Goal: Complete application form

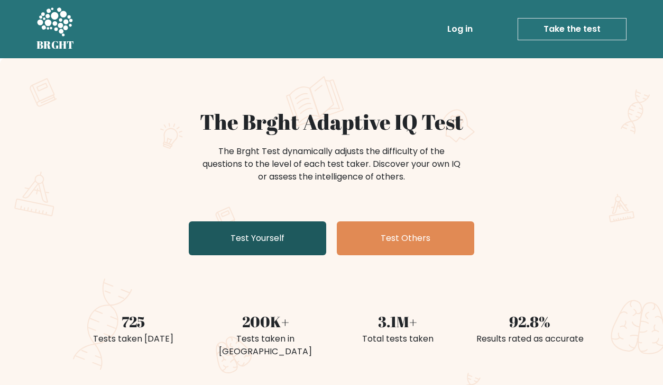
click at [293, 234] on link "Test Yourself" at bounding box center [258, 238] width 138 height 34
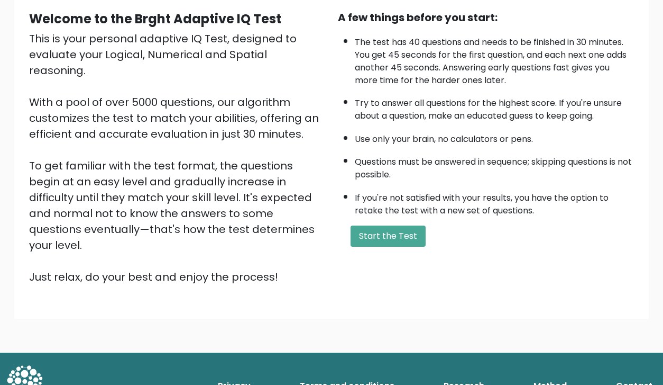
scroll to position [100, 0]
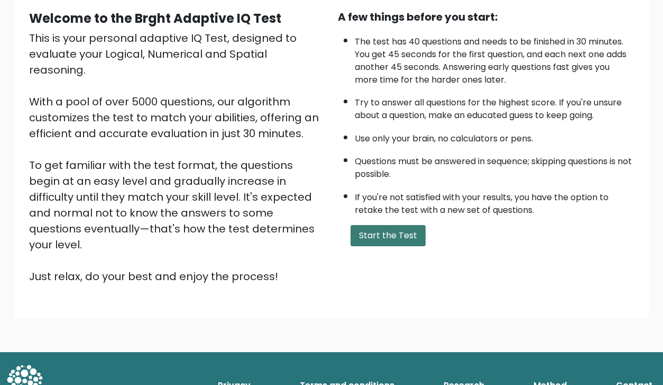
click at [397, 233] on button "Start the Test" at bounding box center [388, 235] width 75 height 21
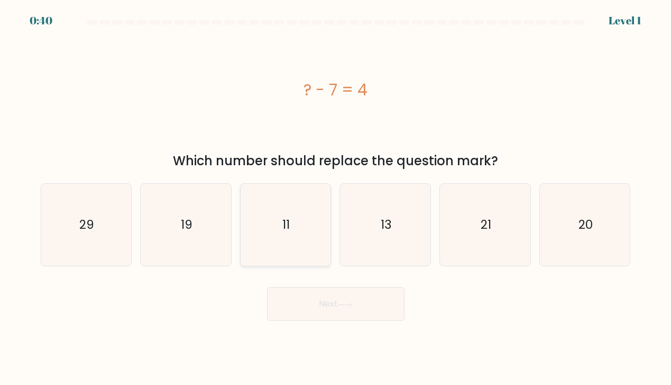
click at [273, 218] on icon "11" at bounding box center [285, 225] width 82 height 82
click at [336, 198] on input "c. 11" at bounding box center [336, 195] width 1 height 5
radio input "true"
click at [372, 305] on button "Next" at bounding box center [336, 304] width 138 height 34
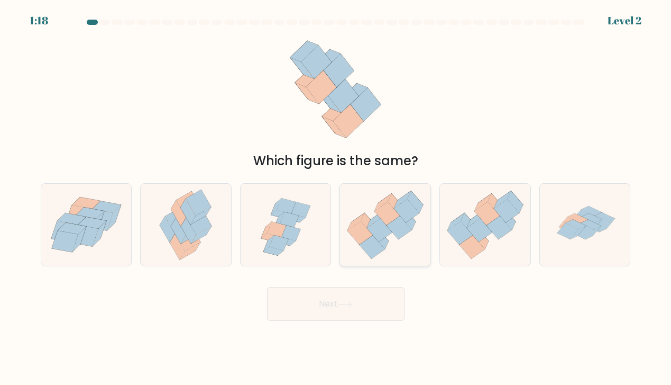
click at [390, 255] on icon at bounding box center [385, 225] width 90 height 78
click at [336, 198] on input "d." at bounding box center [336, 195] width 1 height 5
radio input "true"
click at [365, 299] on button "Next" at bounding box center [336, 304] width 138 height 34
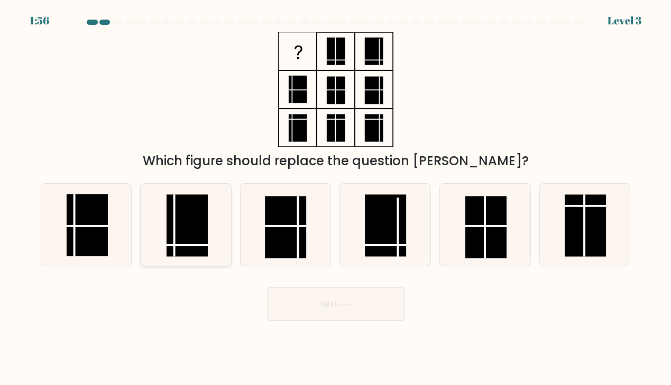
click at [200, 234] on rect at bounding box center [187, 225] width 41 height 62
click at [336, 198] on input "b." at bounding box center [336, 195] width 1 height 5
radio input "true"
click at [359, 300] on button "Next" at bounding box center [336, 304] width 138 height 34
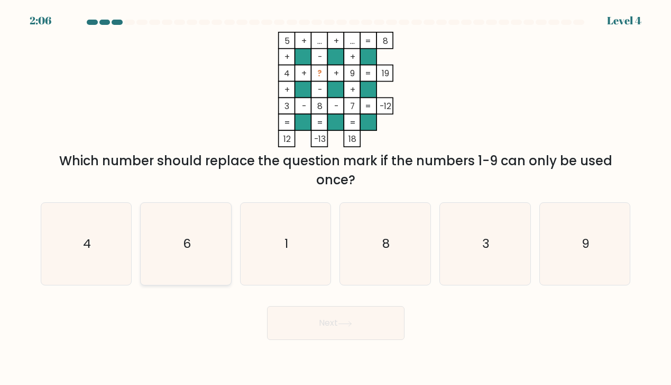
click at [159, 238] on icon "6" at bounding box center [186, 244] width 82 height 82
click at [336, 198] on input "b. 6" at bounding box center [336, 195] width 1 height 5
radio input "true"
click at [372, 332] on button "Next" at bounding box center [336, 323] width 138 height 34
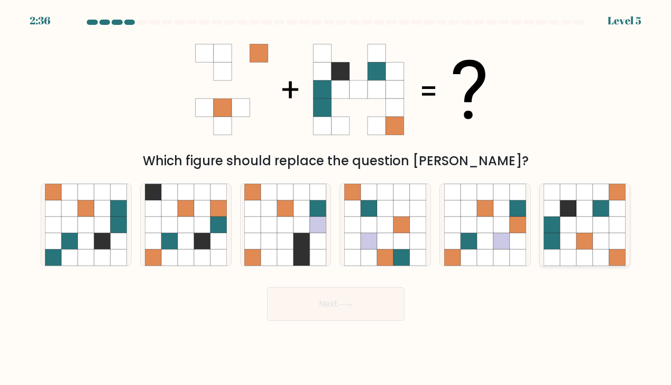
click at [593, 250] on icon at bounding box center [585, 257] width 16 height 16
click at [336, 198] on input "f." at bounding box center [336, 195] width 1 height 5
radio input "true"
click at [359, 300] on button "Next" at bounding box center [336, 304] width 138 height 34
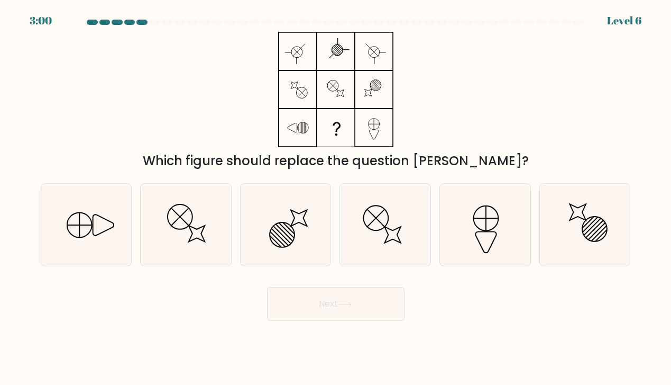
drag, startPoint x: 112, startPoint y: 224, endPoint x: 133, endPoint y: 224, distance: 20.6
click at [119, 225] on icon at bounding box center [86, 225] width 82 height 82
click at [336, 198] on input "a." at bounding box center [336, 195] width 1 height 5
radio input "true"
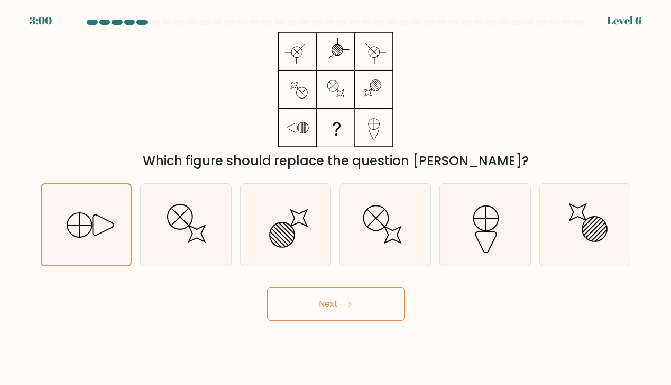
click at [342, 308] on button "Next" at bounding box center [336, 304] width 138 height 34
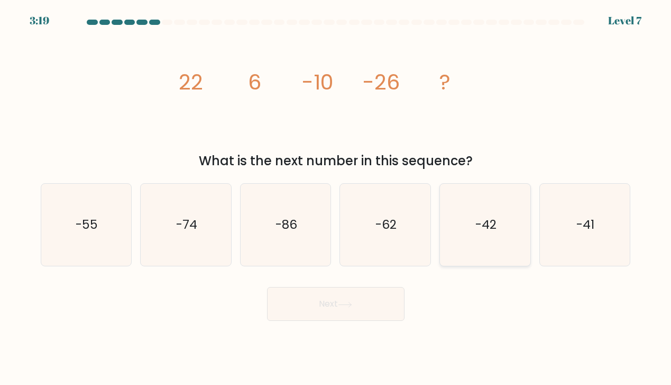
click at [484, 202] on icon "-42" at bounding box center [485, 225] width 82 height 82
click at [336, 198] on input "e. -42" at bounding box center [336, 195] width 1 height 5
radio input "true"
click at [332, 303] on button "Next" at bounding box center [336, 304] width 138 height 34
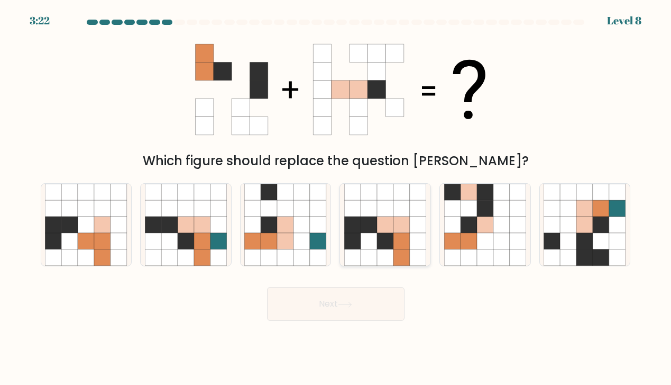
click at [387, 234] on icon at bounding box center [385, 241] width 16 height 16
click at [336, 198] on input "d." at bounding box center [336, 195] width 1 height 5
radio input "true"
click at [359, 311] on button "Next" at bounding box center [336, 304] width 138 height 34
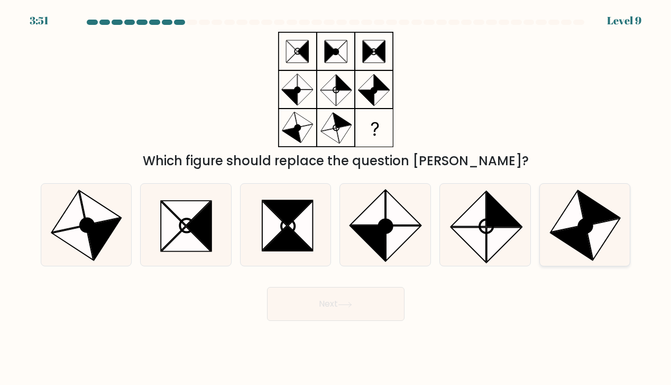
click at [586, 208] on icon at bounding box center [599, 207] width 41 height 34
click at [336, 198] on input "f." at bounding box center [336, 195] width 1 height 5
radio input "true"
click at [372, 301] on button "Next" at bounding box center [336, 304] width 138 height 34
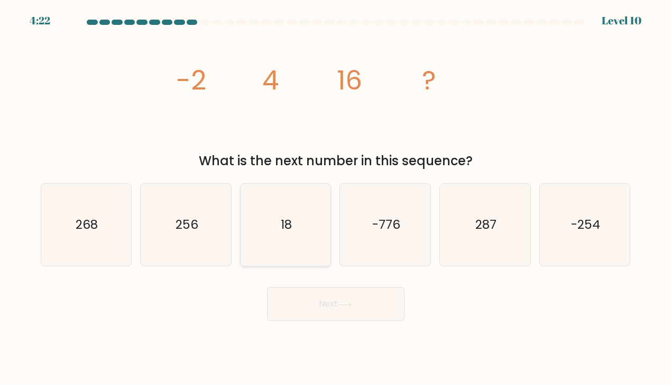
click at [296, 207] on icon "18" at bounding box center [285, 225] width 82 height 82
click at [336, 198] on input "c. 18" at bounding box center [336, 195] width 1 height 5
radio input "true"
click at [372, 302] on button "Next" at bounding box center [336, 304] width 138 height 34
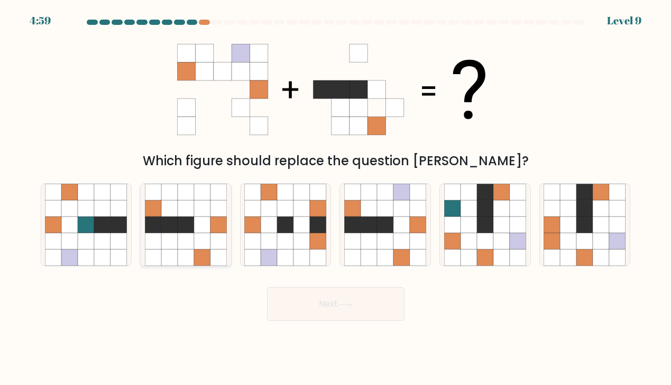
click at [170, 214] on icon at bounding box center [169, 208] width 16 height 16
click at [336, 198] on input "b." at bounding box center [336, 195] width 1 height 5
radio input "true"
click at [349, 296] on button "Next" at bounding box center [336, 304] width 138 height 34
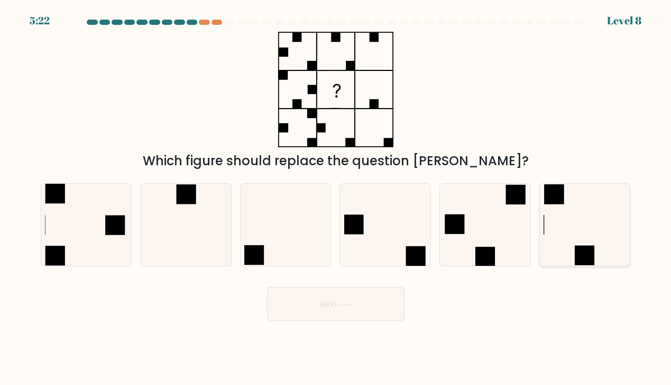
click at [596, 248] on icon at bounding box center [585, 225] width 82 height 82
click at [336, 198] on input "f." at bounding box center [336, 195] width 1 height 5
radio input "true"
click at [410, 233] on icon at bounding box center [385, 225] width 82 height 82
click at [336, 198] on input "d." at bounding box center [336, 195] width 1 height 5
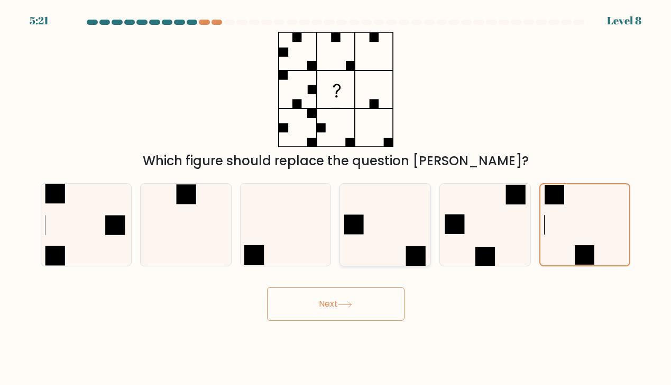
radio input "true"
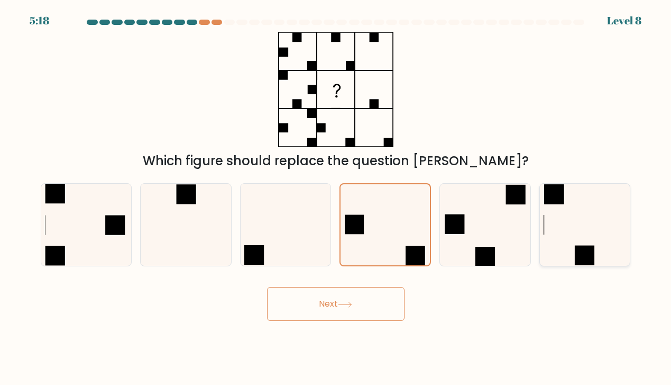
click at [585, 213] on icon at bounding box center [585, 225] width 82 height 82
click at [336, 198] on input "f." at bounding box center [336, 195] width 1 height 5
radio input "true"
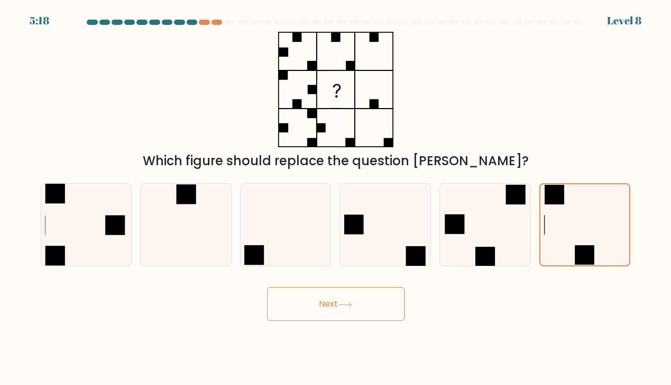
click at [376, 293] on button "Next" at bounding box center [336, 304] width 138 height 34
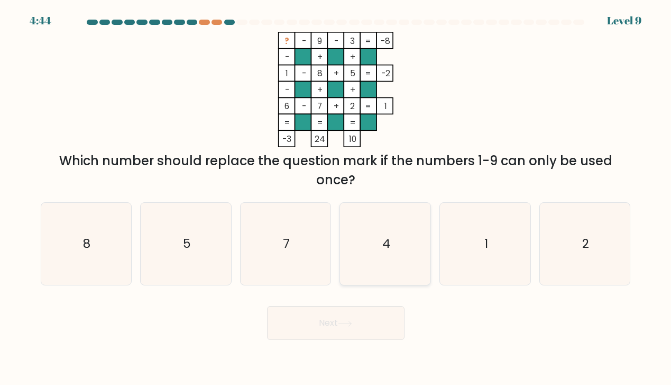
click at [387, 259] on icon "4" at bounding box center [385, 244] width 82 height 82
click at [386, 326] on button "Next" at bounding box center [336, 323] width 138 height 34
click at [389, 271] on icon "4" at bounding box center [385, 244] width 82 height 82
click at [336, 198] on input "d. 4" at bounding box center [336, 195] width 1 height 5
radio input "true"
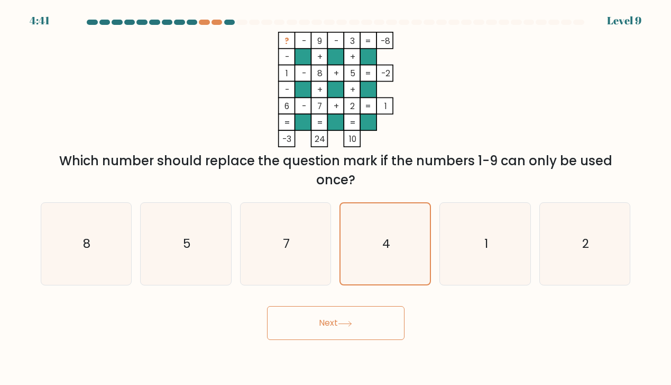
click at [361, 332] on button "Next" at bounding box center [336, 323] width 138 height 34
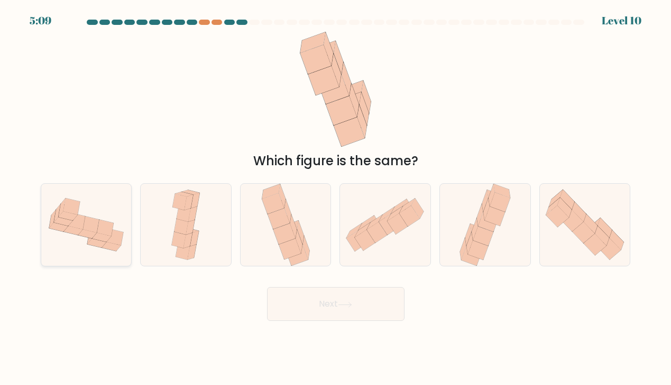
click at [63, 235] on icon at bounding box center [86, 224] width 90 height 68
click at [336, 198] on input "a." at bounding box center [336, 195] width 1 height 5
radio input "true"
click at [376, 317] on button "Next" at bounding box center [336, 304] width 138 height 34
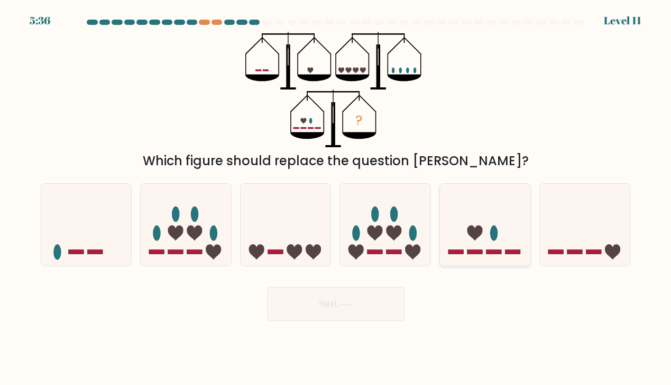
click at [499, 253] on rect at bounding box center [494, 252] width 15 height 4
click at [336, 198] on input "e." at bounding box center [336, 195] width 1 height 5
radio input "true"
click at [408, 312] on div "Next" at bounding box center [335, 300] width 603 height 42
click at [370, 299] on button "Next" at bounding box center [336, 304] width 138 height 34
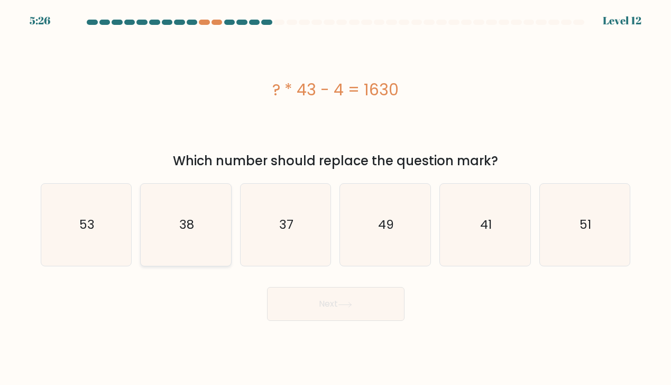
click at [198, 226] on icon "38" at bounding box center [186, 225] width 82 height 82
click at [336, 198] on input "b. 38" at bounding box center [336, 195] width 1 height 5
radio input "true"
click at [329, 307] on button "Next" at bounding box center [336, 304] width 138 height 34
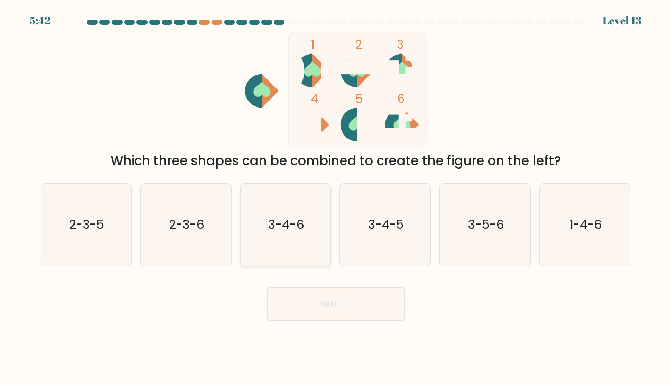
drag, startPoint x: 206, startPoint y: 220, endPoint x: 252, endPoint y: 249, distance: 54.6
click at [206, 220] on icon "2-3-6" at bounding box center [186, 225] width 82 height 82
click at [336, 198] on input "b. 2-3-6" at bounding box center [336, 195] width 1 height 5
radio input "true"
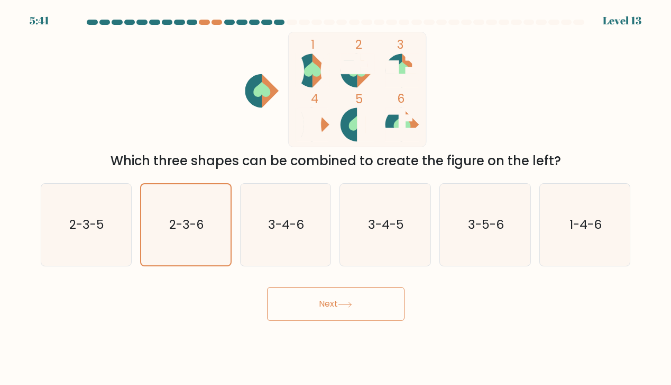
click at [351, 293] on button "Next" at bounding box center [336, 304] width 138 height 34
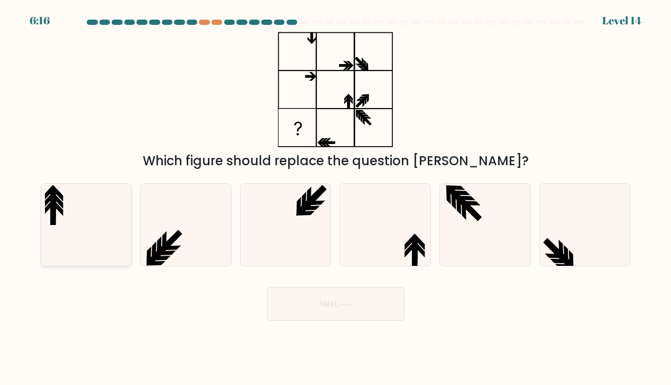
click at [107, 215] on icon at bounding box center [86, 225] width 82 height 82
click at [336, 198] on input "a." at bounding box center [336, 195] width 1 height 5
radio input "true"
click at [397, 318] on button "Next" at bounding box center [336, 304] width 138 height 34
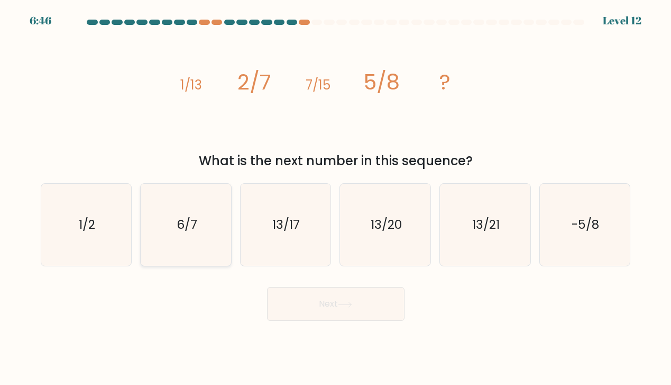
click at [215, 235] on icon "6/7" at bounding box center [186, 225] width 82 height 82
click at [336, 198] on input "b. 6/7" at bounding box center [336, 195] width 1 height 5
radio input "true"
click at [448, 263] on icon "13/21" at bounding box center [485, 225] width 82 height 82
click at [336, 198] on input "e. 13/21" at bounding box center [336, 195] width 1 height 5
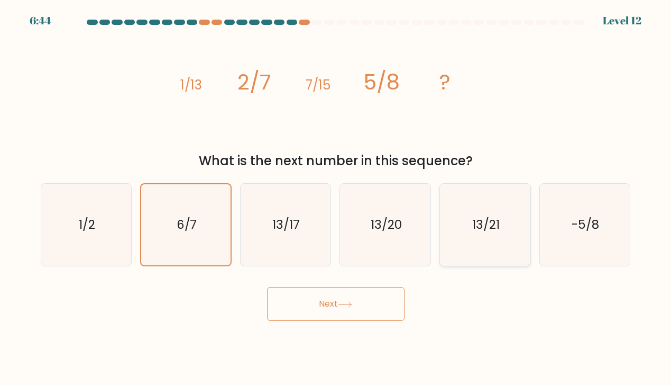
radio input "true"
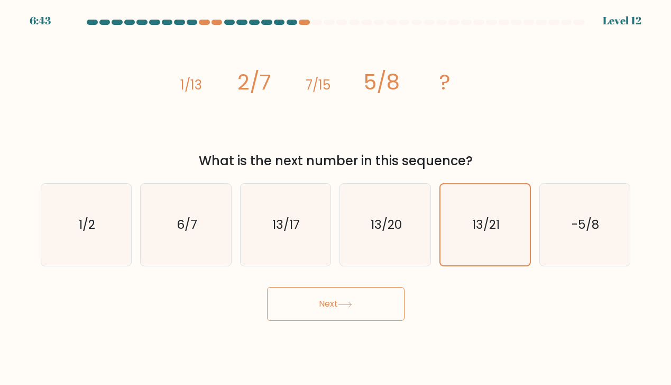
click at [331, 298] on button "Next" at bounding box center [336, 304] width 138 height 34
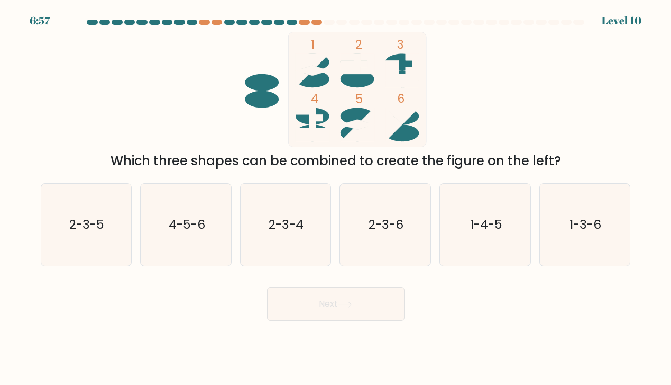
click at [307, 112] on icon at bounding box center [309, 117] width 27 height 20
click at [357, 123] on icon at bounding box center [357, 125] width 34 height 10
click at [209, 226] on icon "4-5-6" at bounding box center [186, 225] width 82 height 82
click at [336, 198] on input "b. 4-5-6" at bounding box center [336, 195] width 1 height 5
radio input "true"
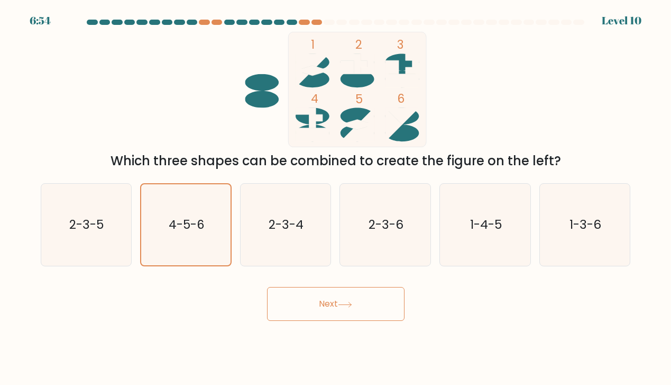
click at [336, 297] on button "Next" at bounding box center [336, 304] width 138 height 34
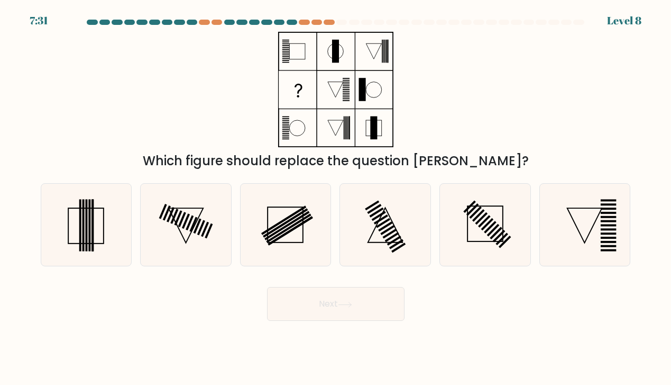
click at [106, 118] on div "Which figure should replace the question mark?" at bounding box center [335, 101] width 603 height 139
click at [103, 220] on icon at bounding box center [86, 225] width 82 height 82
click at [336, 198] on input "a." at bounding box center [336, 195] width 1 height 5
radio input "true"
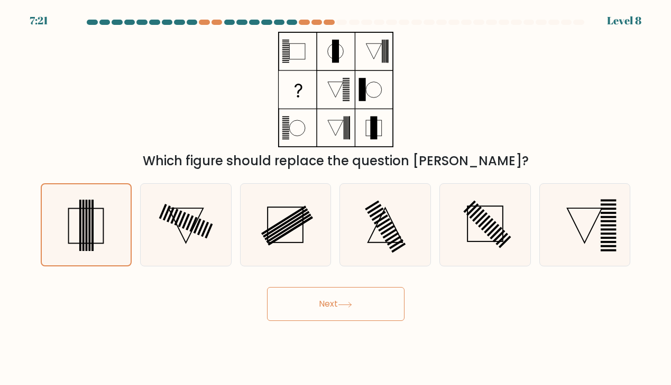
drag, startPoint x: 354, startPoint y: 296, endPoint x: 363, endPoint y: 297, distance: 9.1
click at [354, 296] on button "Next" at bounding box center [336, 304] width 138 height 34
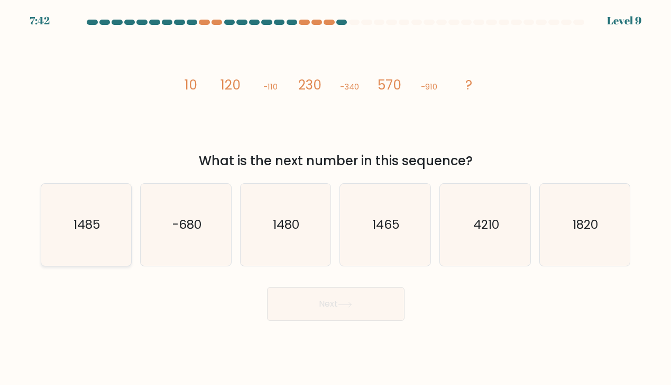
click at [93, 218] on text "1485" at bounding box center [87, 224] width 27 height 17
click at [336, 198] on input "a. 1485" at bounding box center [336, 195] width 1 height 5
radio input "true"
click at [376, 301] on button "Next" at bounding box center [336, 304] width 138 height 34
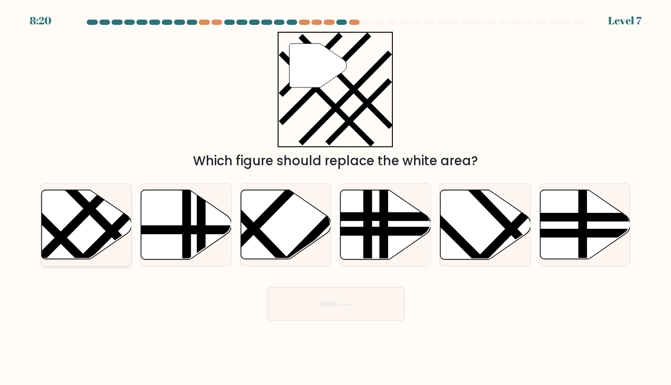
drag, startPoint x: 71, startPoint y: 229, endPoint x: 204, endPoint y: 257, distance: 135.1
click at [72, 229] on line at bounding box center [75, 223] width 95 height 95
click at [336, 198] on input "a." at bounding box center [336, 195] width 1 height 5
radio input "true"
click at [352, 302] on icon at bounding box center [345, 305] width 14 height 6
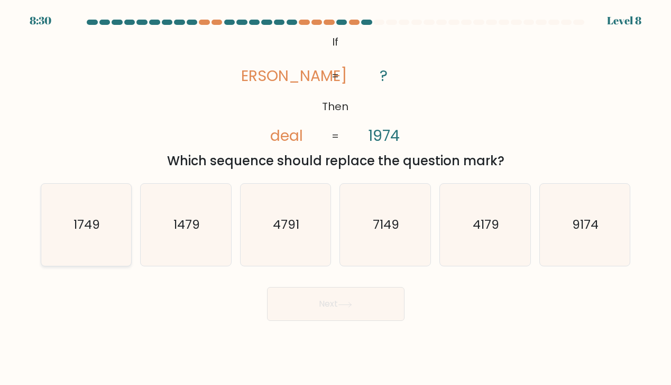
click at [84, 209] on icon "1749" at bounding box center [86, 225] width 82 height 82
click at [336, 198] on input "a. 1749" at bounding box center [336, 195] width 1 height 5
radio input "true"
click at [346, 303] on icon at bounding box center [345, 305] width 14 height 6
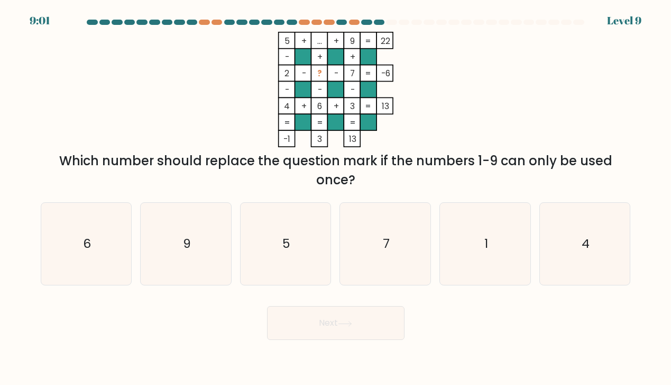
drag, startPoint x: 129, startPoint y: 69, endPoint x: 133, endPoint y: 67, distance: 5.4
click at [130, 67] on div "5 + ... + 9 22 - + + 2 - ? - 7 -6 - - - 4 + 6 + 3 = 13 = = = = -1 3 13 = Which …" at bounding box center [335, 111] width 603 height 158
click at [594, 257] on icon "4" at bounding box center [585, 244] width 82 height 82
click at [336, 198] on input "f. 4" at bounding box center [336, 195] width 1 height 5
radio input "true"
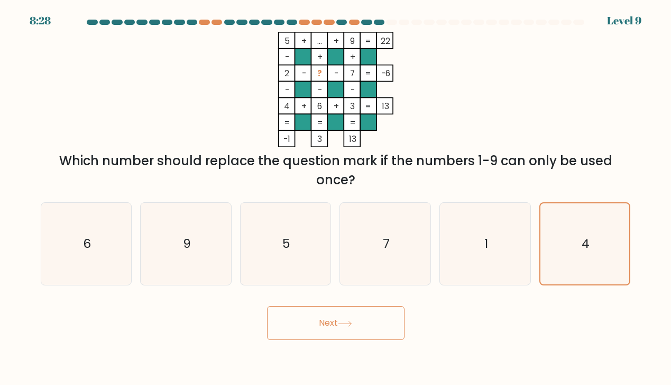
click at [373, 335] on button "Next" at bounding box center [336, 323] width 138 height 34
click at [386, 333] on button "Next" at bounding box center [336, 323] width 138 height 34
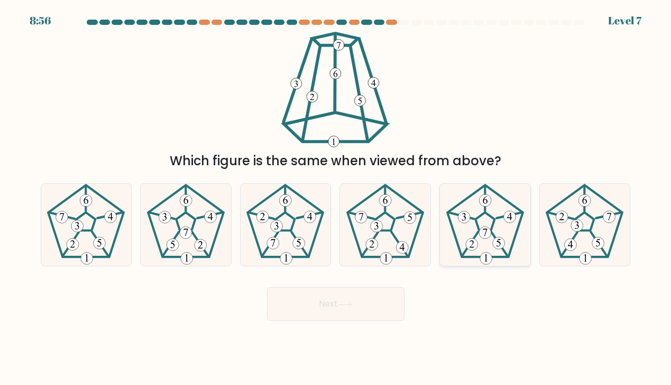
click at [500, 226] on icon at bounding box center [485, 225] width 82 height 82
click at [336, 198] on input "e." at bounding box center [336, 195] width 1 height 5
radio input "true"
click at [353, 317] on button "Next" at bounding box center [336, 304] width 138 height 34
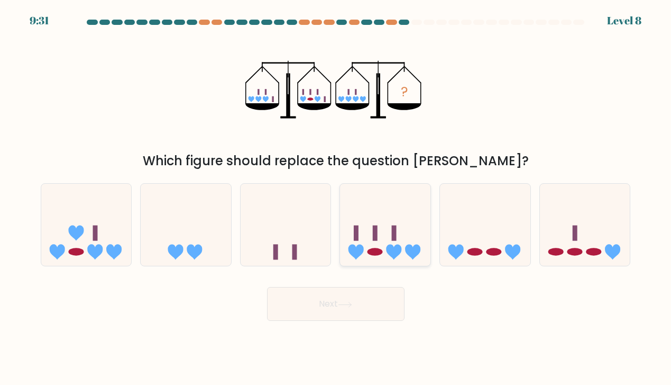
click at [388, 226] on icon at bounding box center [385, 224] width 90 height 75
click at [336, 198] on input "d." at bounding box center [336, 195] width 1 height 5
radio input "true"
click at [347, 302] on icon at bounding box center [345, 305] width 14 height 6
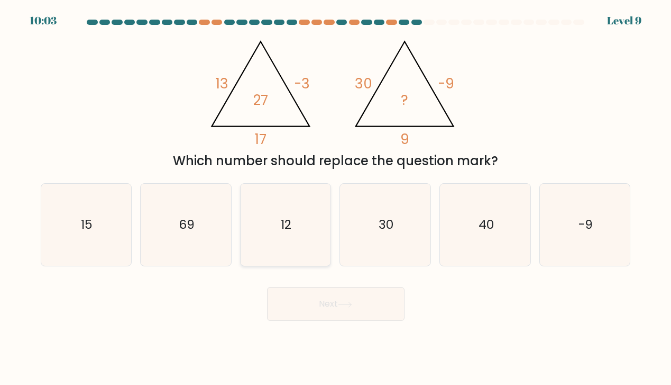
click at [277, 236] on icon "12" at bounding box center [285, 225] width 82 height 82
click at [336, 198] on input "c. 12" at bounding box center [336, 195] width 1 height 5
radio input "true"
click at [359, 306] on button "Next" at bounding box center [336, 304] width 138 height 34
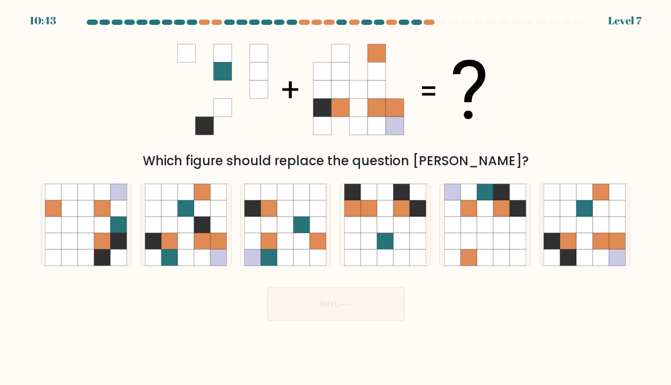
drag, startPoint x: 308, startPoint y: 235, endPoint x: 345, endPoint y: 294, distance: 70.1
click at [308, 240] on icon at bounding box center [302, 241] width 16 height 16
click at [336, 198] on input "c." at bounding box center [336, 195] width 1 height 5
radio input "true"
click at [346, 295] on button "Next" at bounding box center [336, 304] width 138 height 34
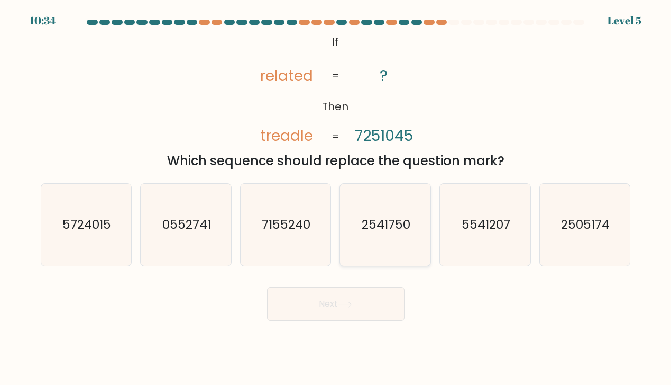
click at [361, 248] on icon "2541750" at bounding box center [385, 225] width 82 height 82
click at [336, 198] on input "d. 2541750" at bounding box center [336, 195] width 1 height 5
radio input "true"
click at [358, 314] on button "Next" at bounding box center [336, 304] width 138 height 34
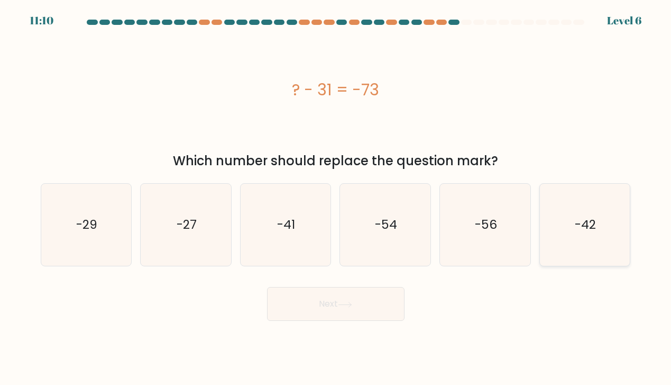
click at [598, 244] on icon "-42" at bounding box center [585, 225] width 82 height 82
click at [336, 198] on input "f. -42" at bounding box center [336, 195] width 1 height 5
radio input "true"
click at [352, 318] on button "Next" at bounding box center [336, 304] width 138 height 34
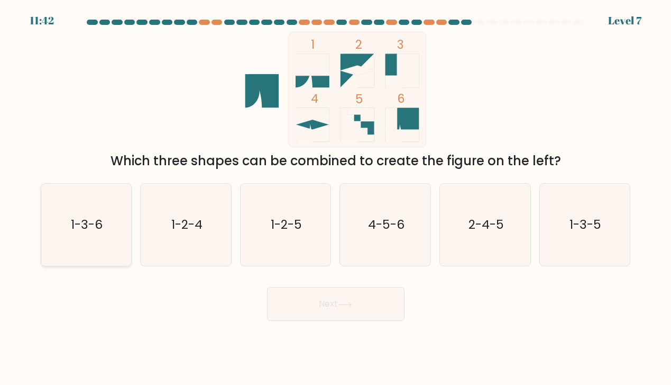
click at [121, 230] on icon "1-3-6" at bounding box center [86, 225] width 82 height 82
click at [336, 198] on input "a. 1-3-6" at bounding box center [336, 195] width 1 height 5
radio input "true"
click at [309, 310] on button "Next" at bounding box center [336, 304] width 138 height 34
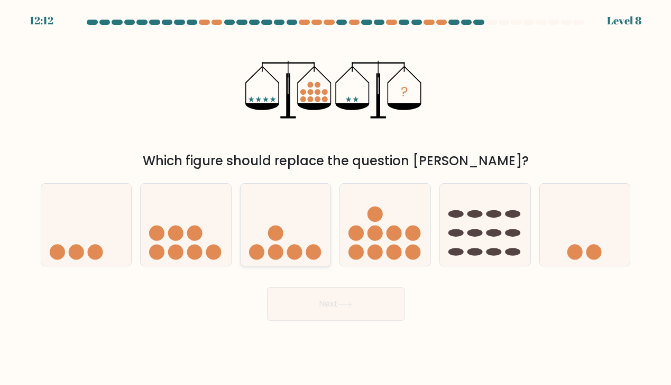
click at [269, 223] on icon at bounding box center [286, 224] width 90 height 75
click at [336, 198] on input "c." at bounding box center [336, 195] width 1 height 5
radio input "true"
click at [350, 321] on button "Next" at bounding box center [336, 304] width 138 height 34
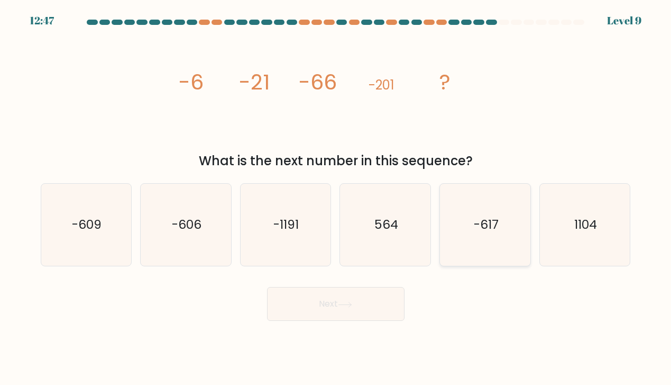
drag, startPoint x: 475, startPoint y: 233, endPoint x: 455, endPoint y: 238, distance: 20.5
click at [473, 233] on icon "-617" at bounding box center [485, 225] width 82 height 82
click at [336, 198] on input "e. -617" at bounding box center [336, 195] width 1 height 5
radio input "true"
click at [314, 298] on button "Next" at bounding box center [336, 304] width 138 height 34
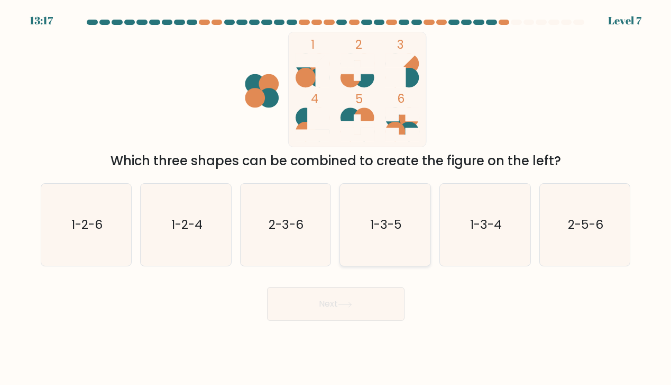
click at [404, 244] on icon "1-3-5" at bounding box center [385, 225] width 82 height 82
click at [336, 198] on input "d. 1-3-5" at bounding box center [336, 195] width 1 height 5
radio input "true"
drag, startPoint x: 364, startPoint y: 306, endPoint x: 400, endPoint y: 289, distance: 39.5
click at [365, 306] on button "Next" at bounding box center [336, 304] width 138 height 34
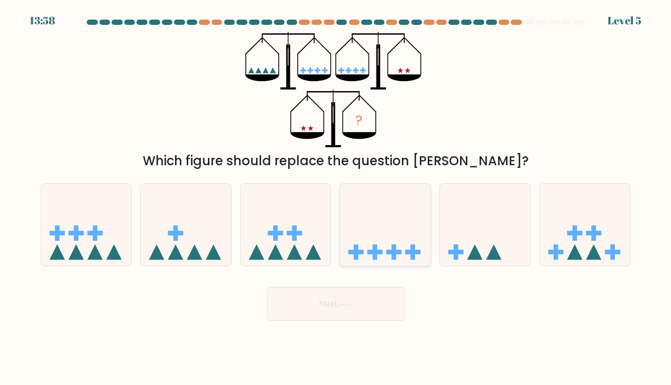
click at [405, 215] on icon at bounding box center [385, 224] width 90 height 75
click at [336, 198] on input "d." at bounding box center [336, 195] width 1 height 5
radio input "true"
click at [370, 299] on button "Next" at bounding box center [336, 304] width 138 height 34
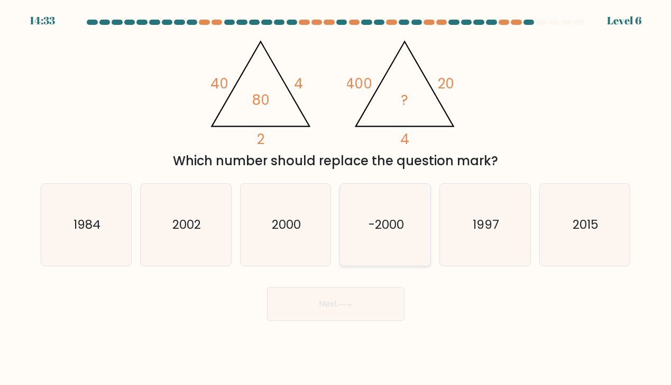
click at [408, 244] on icon "-2000" at bounding box center [385, 225] width 82 height 82
click at [336, 198] on input "d. -2000" at bounding box center [336, 195] width 1 height 5
radio input "true"
click at [372, 297] on button "Next" at bounding box center [336, 304] width 138 height 34
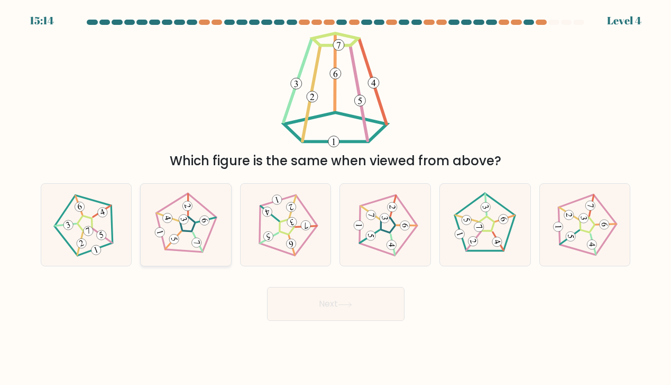
click at [219, 225] on div at bounding box center [186, 224] width 92 height 83
click at [336, 198] on input "b." at bounding box center [336, 195] width 1 height 5
radio input "true"
click at [308, 236] on 230 at bounding box center [286, 227] width 75 height 72
click at [336, 198] on input "c." at bounding box center [336, 195] width 1 height 5
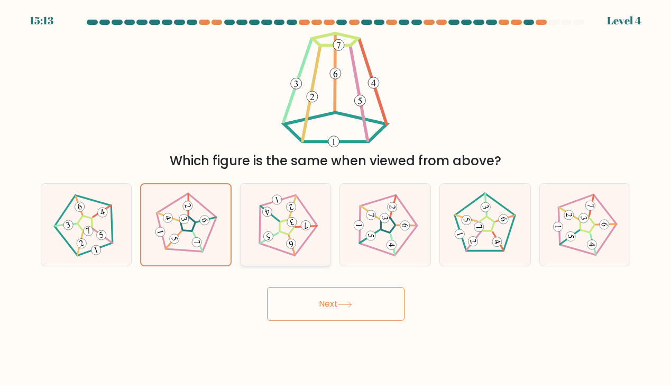
radio input "true"
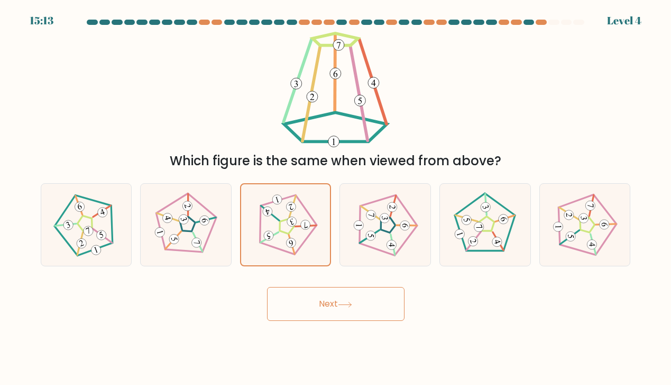
click at [355, 306] on button "Next" at bounding box center [336, 304] width 138 height 34
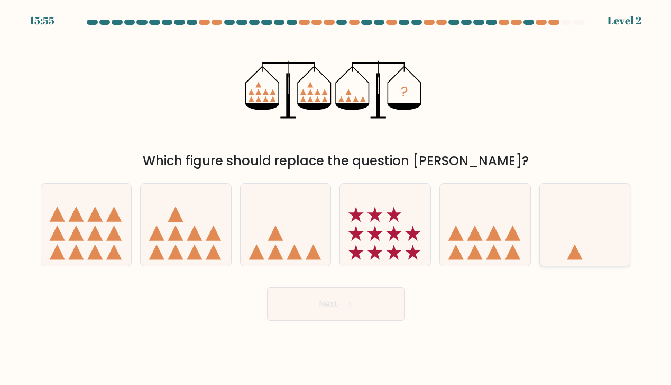
click at [591, 250] on icon at bounding box center [585, 224] width 90 height 75
click at [336, 198] on input "f." at bounding box center [336, 195] width 1 height 5
radio input "true"
drag, startPoint x: 112, startPoint y: 213, endPoint x: 122, endPoint y: 218, distance: 11.4
click at [114, 214] on icon at bounding box center [113, 213] width 15 height 15
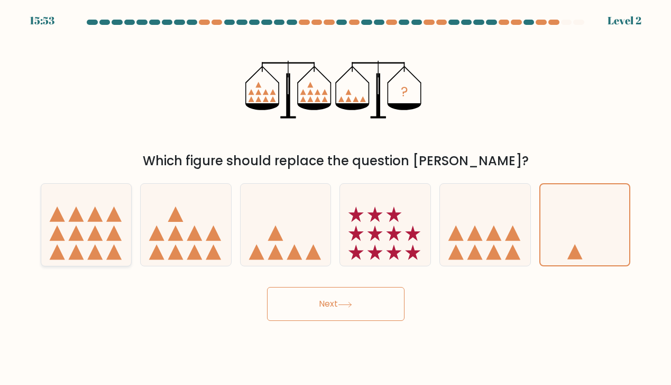
click at [336, 198] on input "a." at bounding box center [336, 195] width 1 height 5
radio input "true"
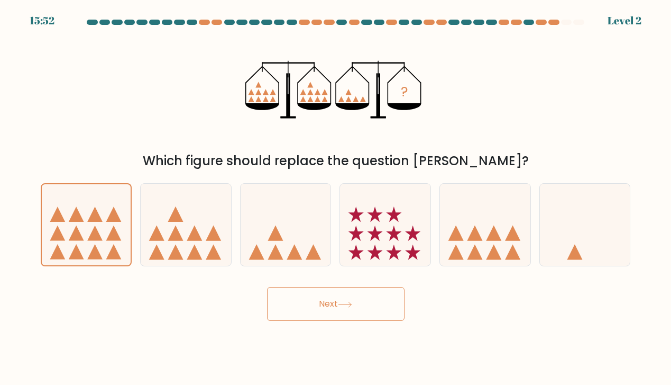
click at [326, 317] on button "Next" at bounding box center [336, 304] width 138 height 34
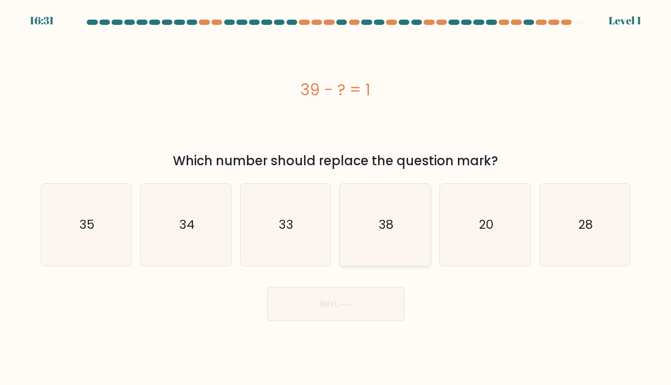
click at [408, 243] on icon "38" at bounding box center [385, 225] width 82 height 82
click at [336, 198] on input "d. 38" at bounding box center [336, 195] width 1 height 5
radio input "true"
click at [370, 291] on button "Next" at bounding box center [336, 304] width 138 height 34
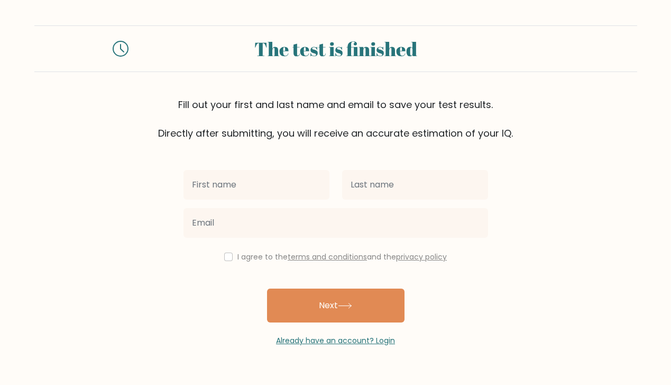
click at [316, 195] on input "text" at bounding box center [257, 185] width 146 height 30
type input "Carlo"
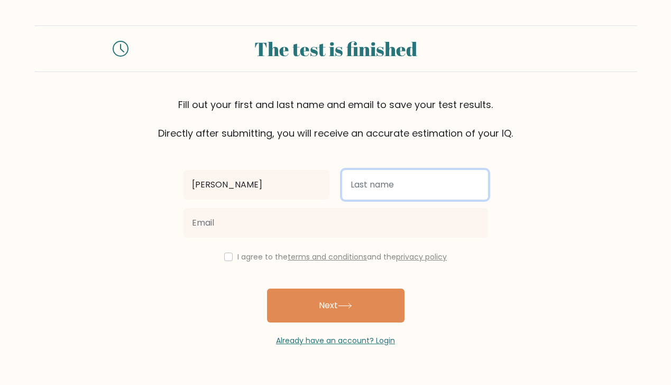
click at [382, 189] on input "text" at bounding box center [415, 185] width 146 height 30
type input "dela cruz"
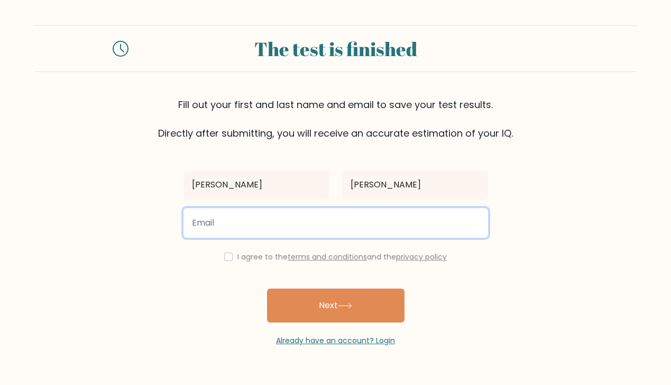
click at [390, 218] on input "email" at bounding box center [336, 223] width 305 height 30
type input "carlodcruz080996@gmail.com"
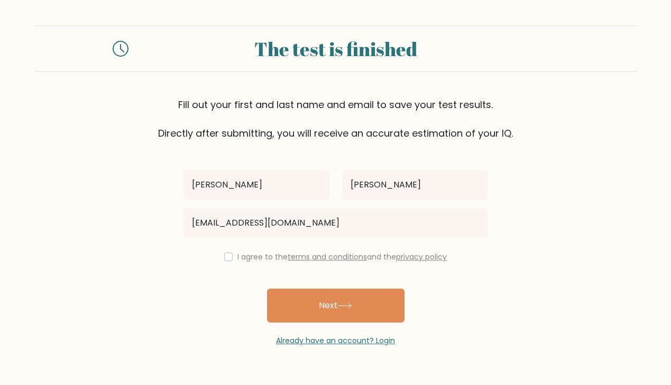
click at [265, 259] on label "I agree to the terms and conditions and the privacy policy" at bounding box center [342, 256] width 209 height 11
click at [238, 252] on label "I agree to the terms and conditions and the privacy policy" at bounding box center [342, 256] width 209 height 11
click at [224, 259] on input "checkbox" at bounding box center [228, 256] width 8 height 8
checkbox input "true"
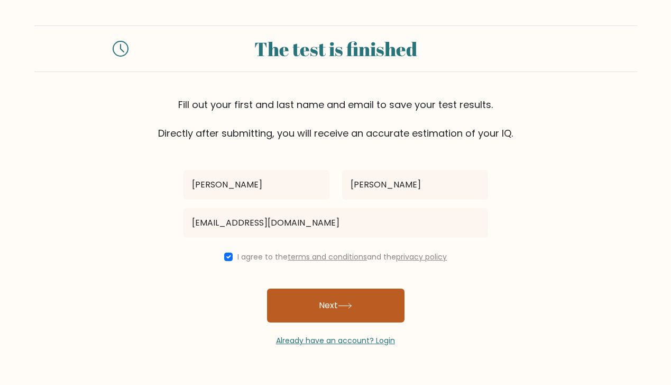
drag, startPoint x: 343, startPoint y: 311, endPoint x: 389, endPoint y: 312, distance: 45.5
click at [344, 311] on button "Next" at bounding box center [336, 305] width 138 height 34
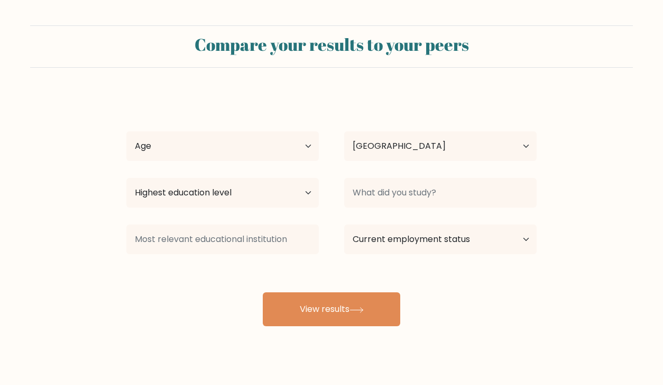
select select "PH"
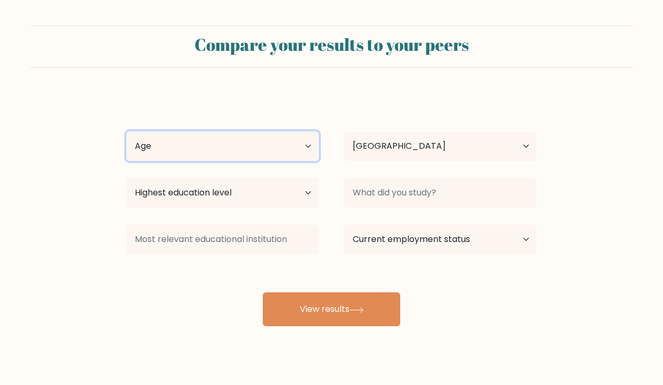
click at [268, 157] on select "Age Under 18 years old 18-24 years old 25-34 years old 35-44 years old 45-54 ye…" at bounding box center [222, 146] width 193 height 30
select select "25_34"
click at [126, 131] on select "Age Under 18 years old 18-24 years old 25-34 years old 35-44 years old 45-54 ye…" at bounding box center [222, 146] width 193 height 30
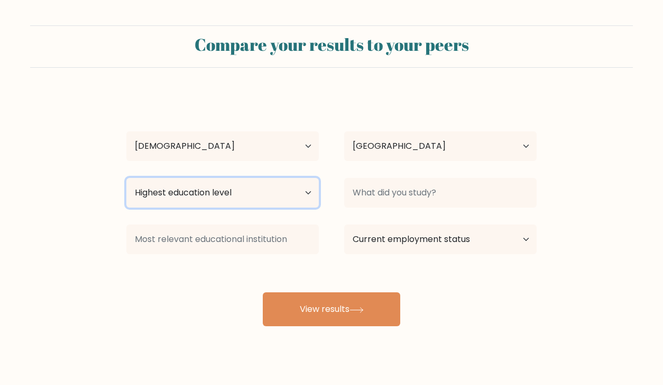
click at [251, 190] on select "Highest education level No schooling Primary Lower Secondary Upper Secondary Oc…" at bounding box center [222, 193] width 193 height 30
select select "bachelors_degree"
click at [126, 178] on select "Highest education level No schooling Primary Lower Secondary Upper Secondary Oc…" at bounding box center [222, 193] width 193 height 30
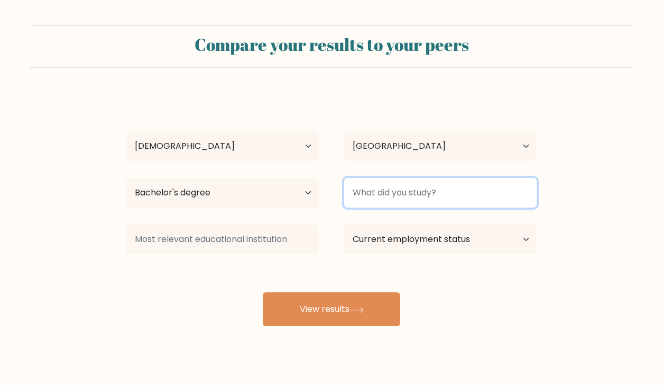
click at [419, 199] on input at bounding box center [440, 193] width 193 height 30
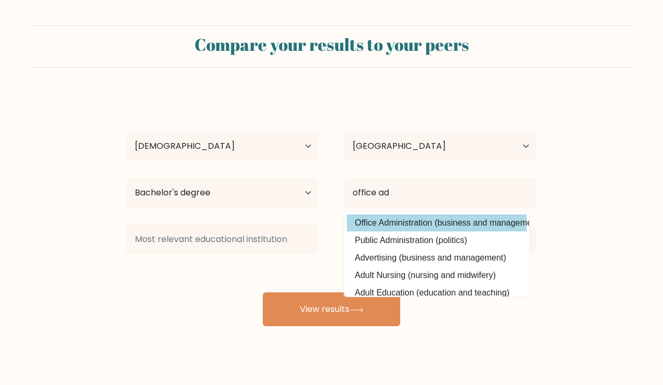
click at [493, 217] on div "Carlo dela cruz Age Under 18 years old 18-24 years old 25-34 years old 35-44 ye…" at bounding box center [331, 209] width 423 height 233
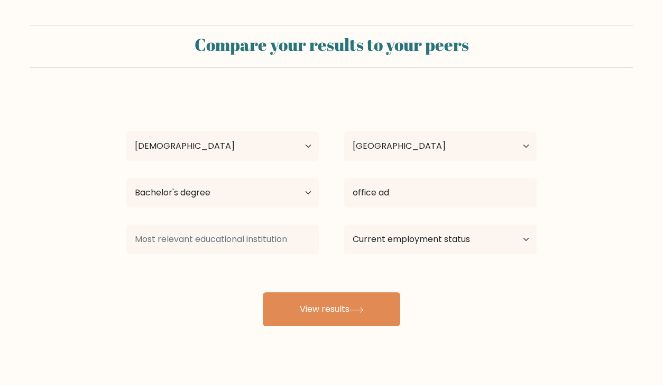
click at [428, 208] on div "office ad Office Administration (business and management) Public Administration…" at bounding box center [441, 193] width 218 height 38
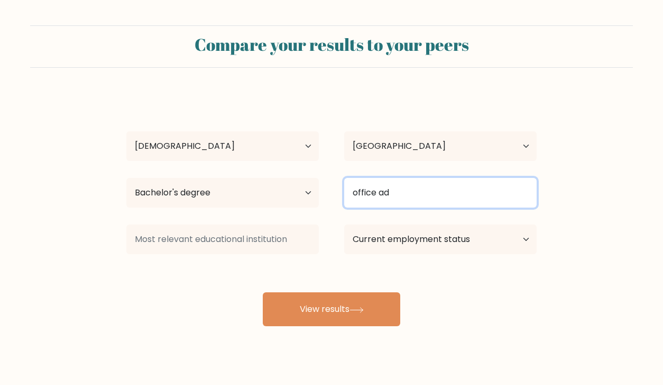
click at [437, 186] on input "office ad" at bounding box center [440, 193] width 193 height 30
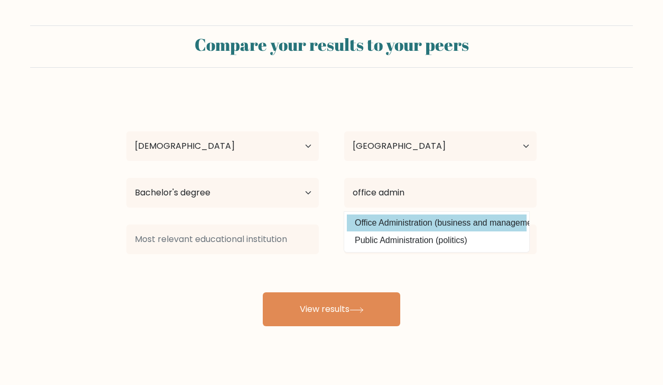
click at [461, 222] on div "Carlo dela cruz Age Under 18 years old 18-24 years old 25-34 years old 35-44 ye…" at bounding box center [331, 209] width 423 height 233
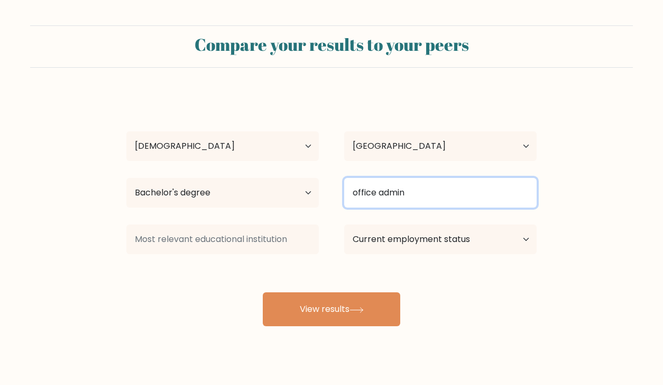
click at [444, 196] on input "office admin" at bounding box center [440, 193] width 193 height 30
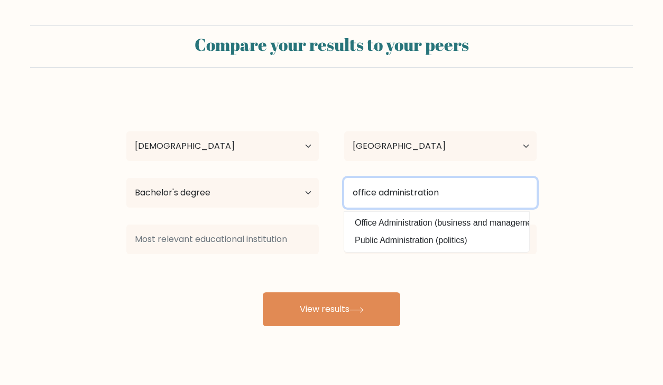
type input "office administration"
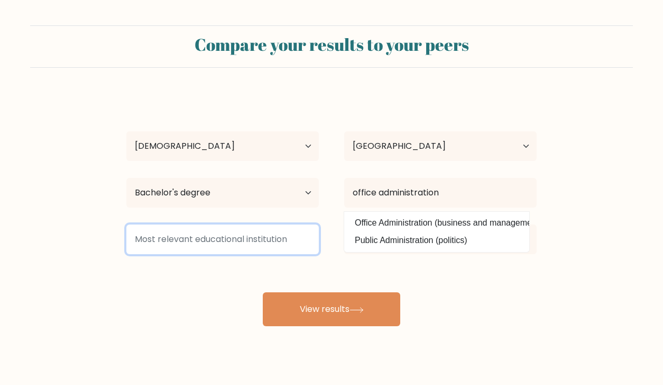
click at [249, 238] on input at bounding box center [222, 239] width 193 height 30
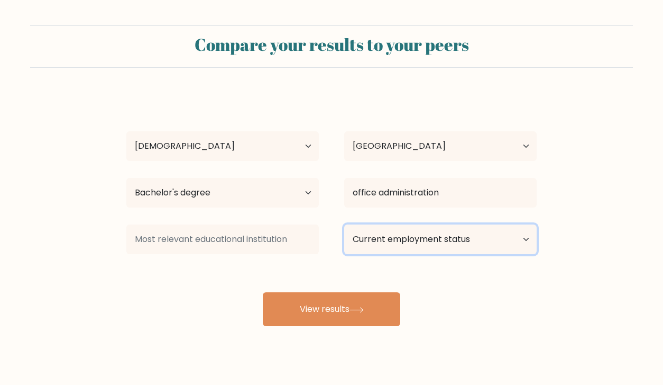
click at [376, 250] on select "Current employment status Employed Student Retired Other / prefer not to answer" at bounding box center [440, 239] width 193 height 30
click at [344, 224] on select "Current employment status Employed Student Retired Other / prefer not to answer" at bounding box center [440, 239] width 193 height 30
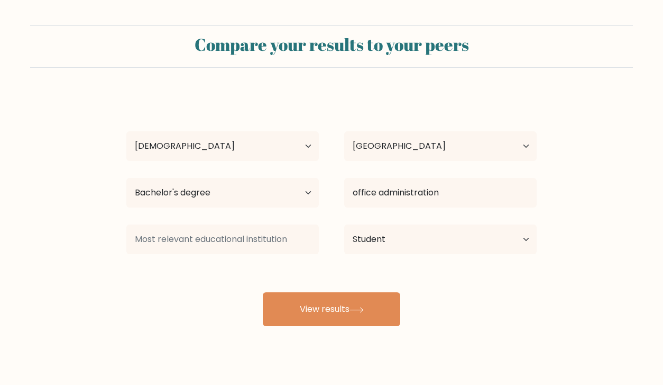
click at [427, 255] on div "Current employment status Employed Student Retired Other / prefer not to answer" at bounding box center [441, 239] width 218 height 38
click at [437, 239] on select "Current employment status Employed Student Retired Other / prefer not to answer" at bounding box center [440, 239] width 193 height 30
click at [344, 224] on select "Current employment status Employed Student Retired Other / prefer not to answer" at bounding box center [440, 239] width 193 height 30
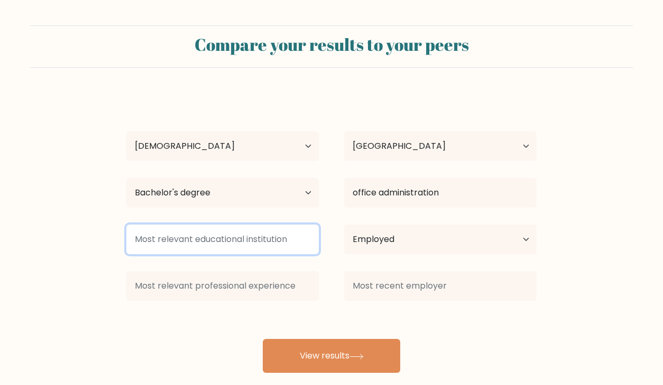
click at [283, 239] on input at bounding box center [222, 239] width 193 height 30
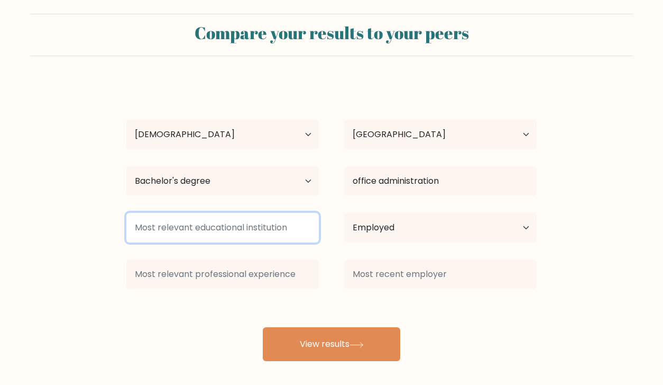
scroll to position [16, 0]
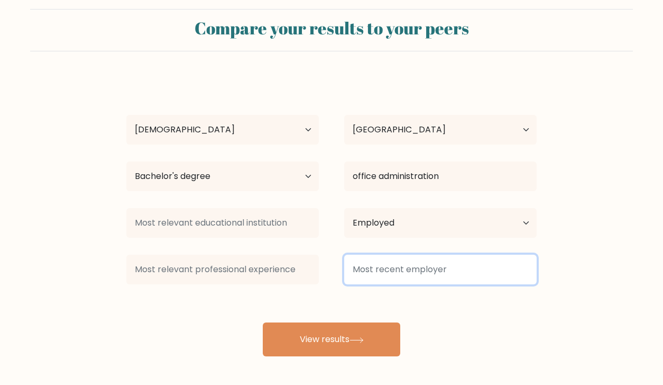
click at [462, 261] on input at bounding box center [440, 269] width 193 height 30
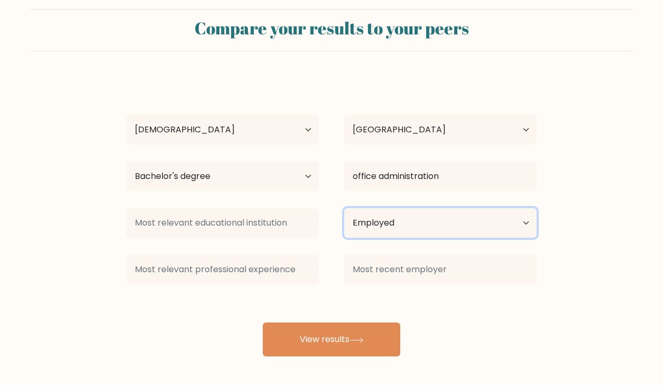
click at [471, 222] on select "Current employment status Employed Student Retired Other / prefer not to answer" at bounding box center [440, 223] width 193 height 30
select select "other"
click at [344, 208] on select "Current employment status Employed Student Retired Other / prefer not to answer" at bounding box center [440, 223] width 193 height 30
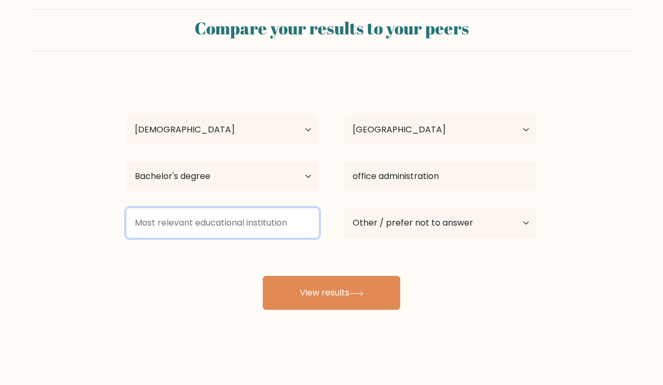
click at [290, 217] on input at bounding box center [222, 223] width 193 height 30
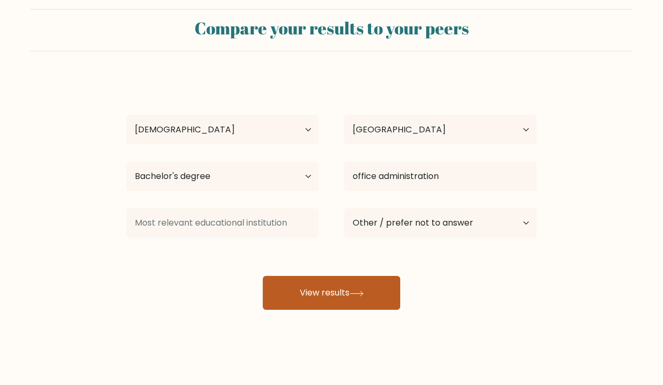
click at [362, 301] on button "View results" at bounding box center [332, 293] width 138 height 34
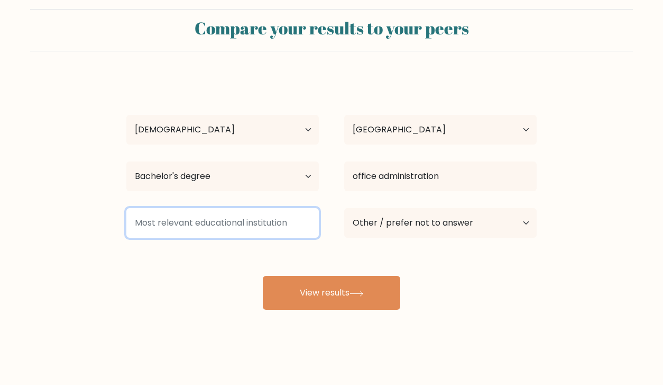
click at [267, 228] on input at bounding box center [222, 223] width 193 height 30
type input "office"
type input "sec"
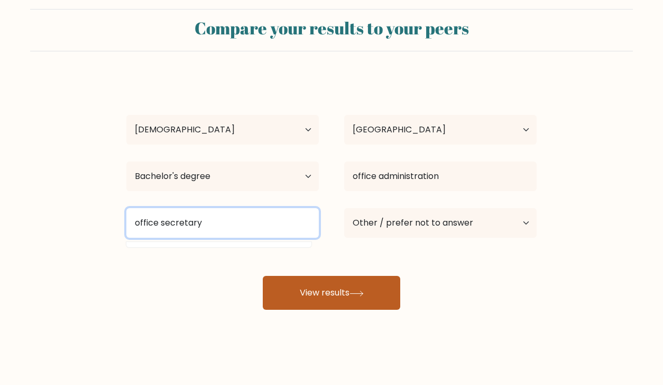
type input "office secretary"
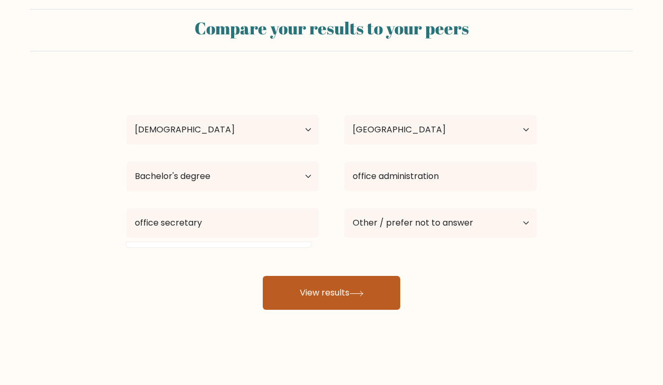
drag, startPoint x: 353, startPoint y: 296, endPoint x: 364, endPoint y: 294, distance: 11.2
click at [353, 296] on icon at bounding box center [357, 293] width 14 height 6
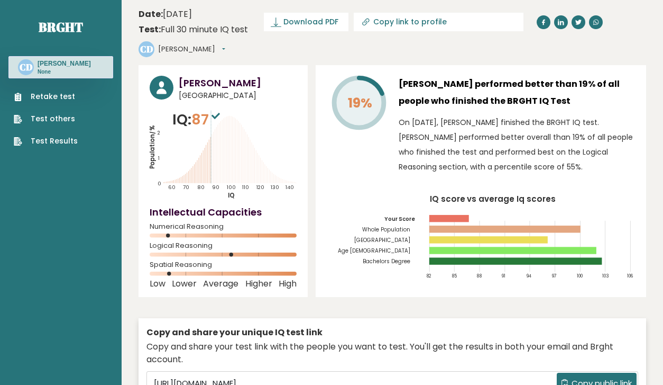
click at [582, 372] on button "Copy public link" at bounding box center [597, 382] width 80 height 21
